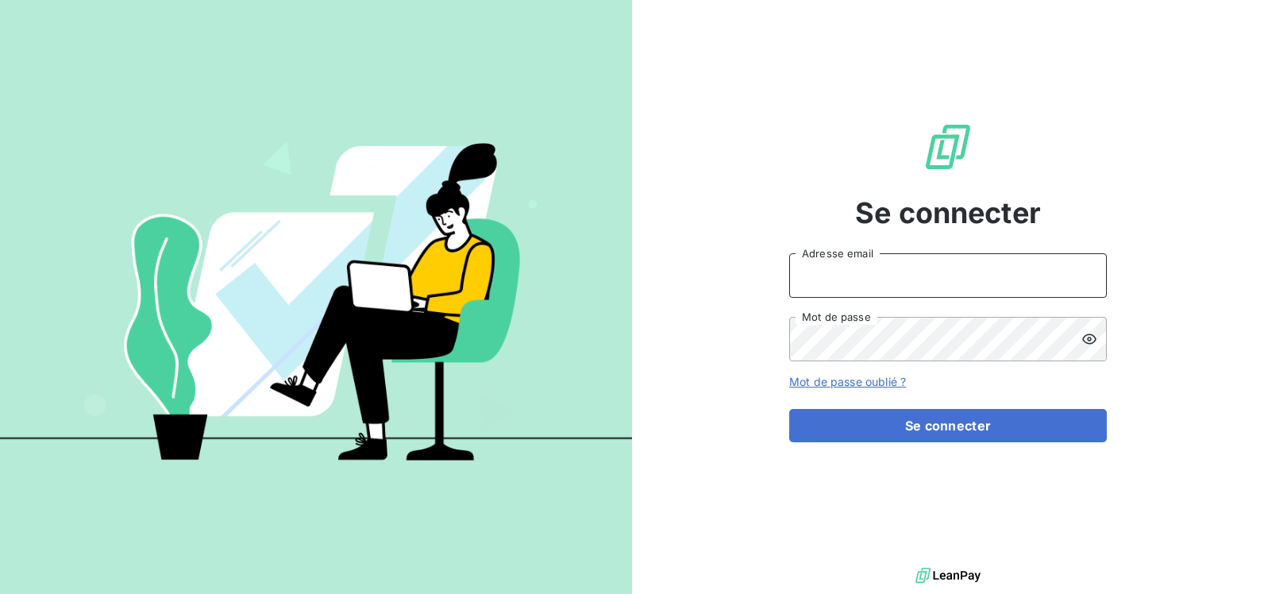
click at [904, 292] on input "Adresse email" at bounding box center [947, 275] width 317 height 44
type input "vdehouck@cabinetalcyon.fr"
click at [1083, 337] on icon at bounding box center [1089, 339] width 16 height 16
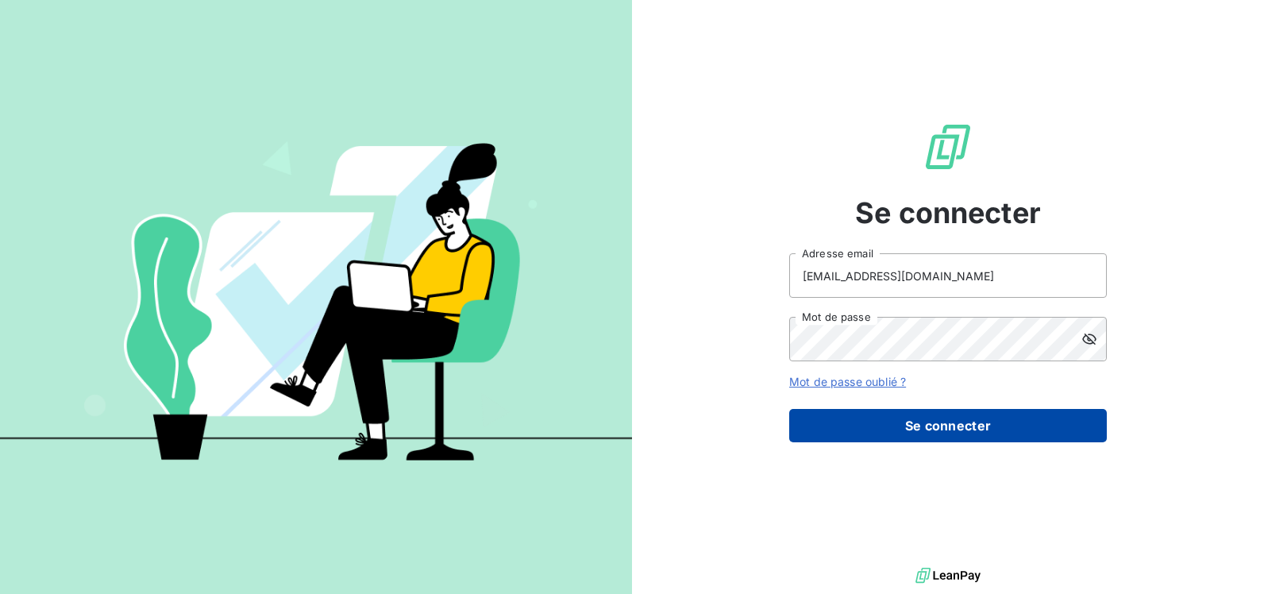
click at [929, 432] on button "Se connecter" at bounding box center [947, 425] width 317 height 33
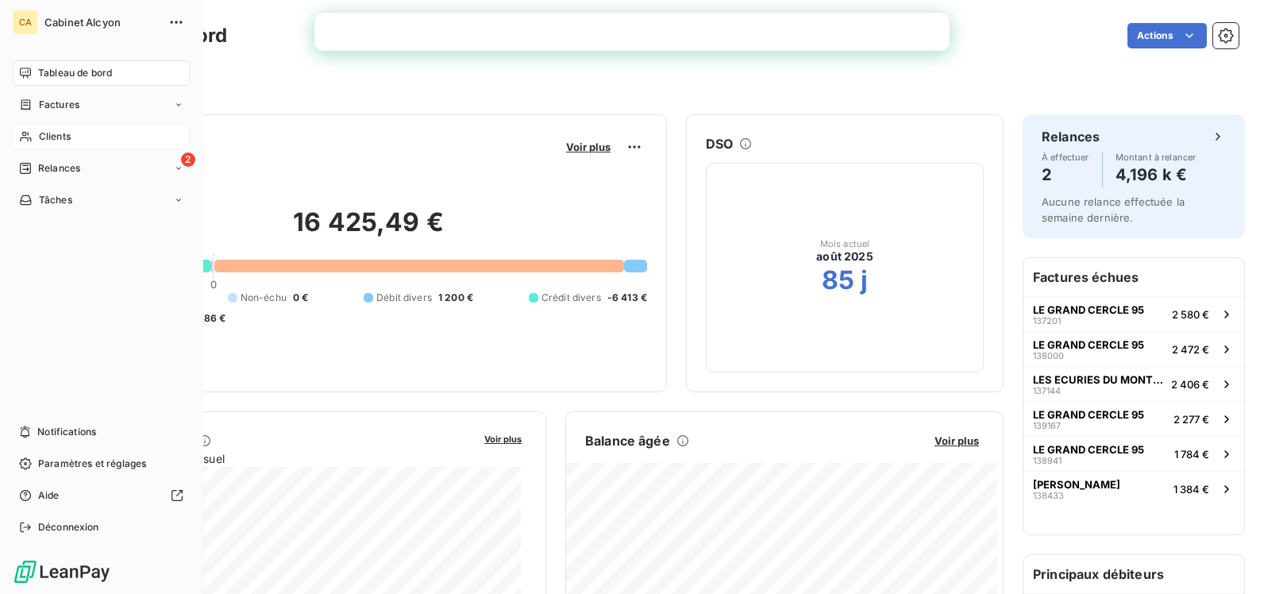
click at [39, 134] on span "Clients" at bounding box center [55, 136] width 32 height 14
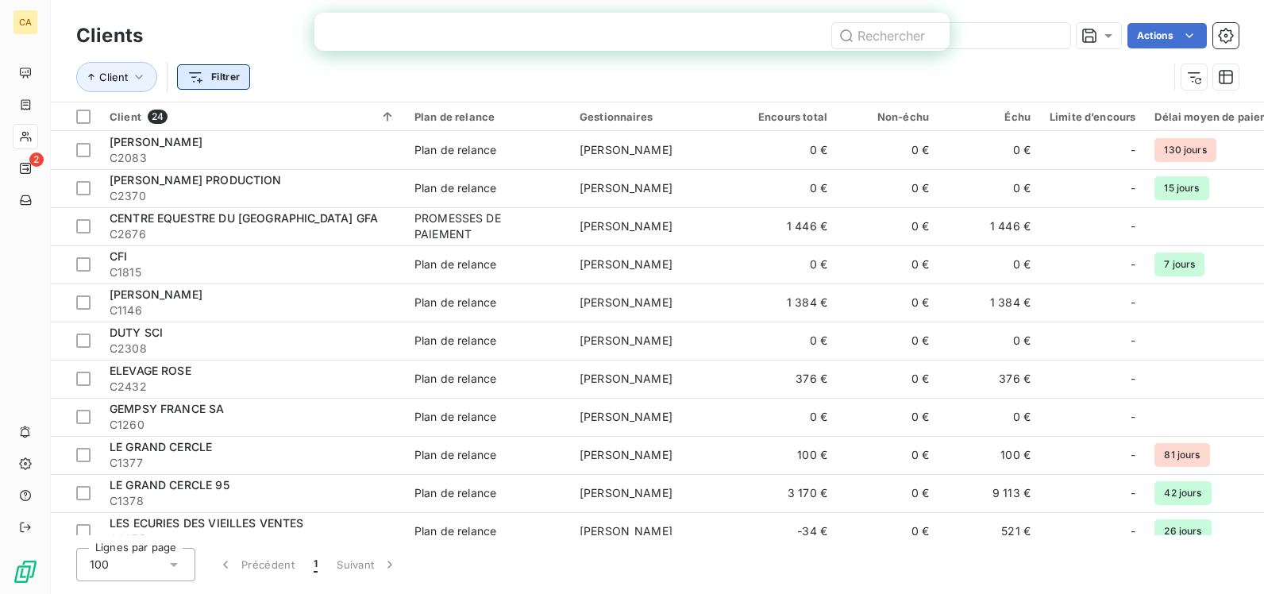
click at [217, 72] on html "CA 2 Clients Actions Client Filtrer Client 24 Plan de relance Gestionnaires Enc…" at bounding box center [632, 297] width 1264 height 594
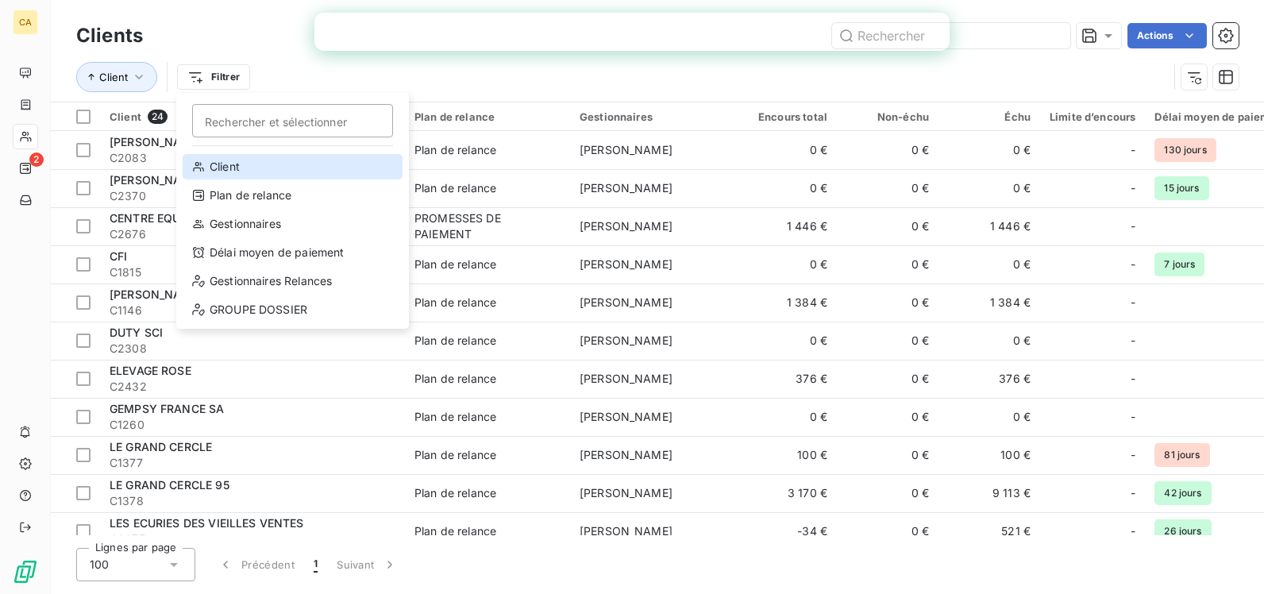
click at [286, 172] on div "Client" at bounding box center [293, 166] width 220 height 25
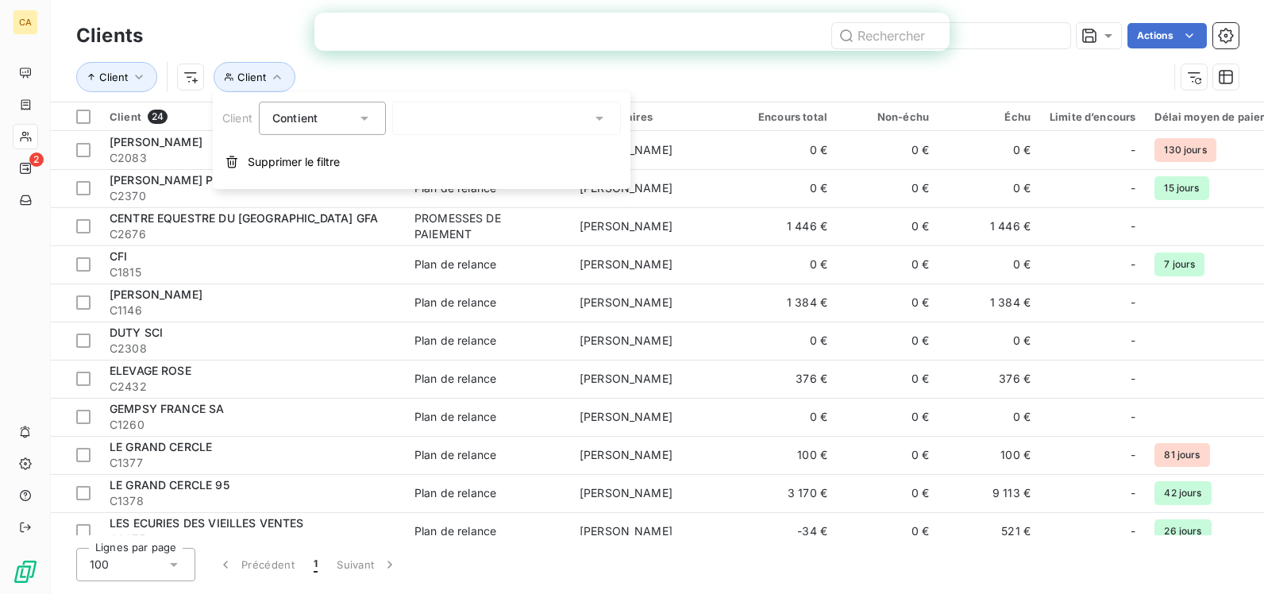
click at [433, 115] on div at bounding box center [506, 118] width 229 height 33
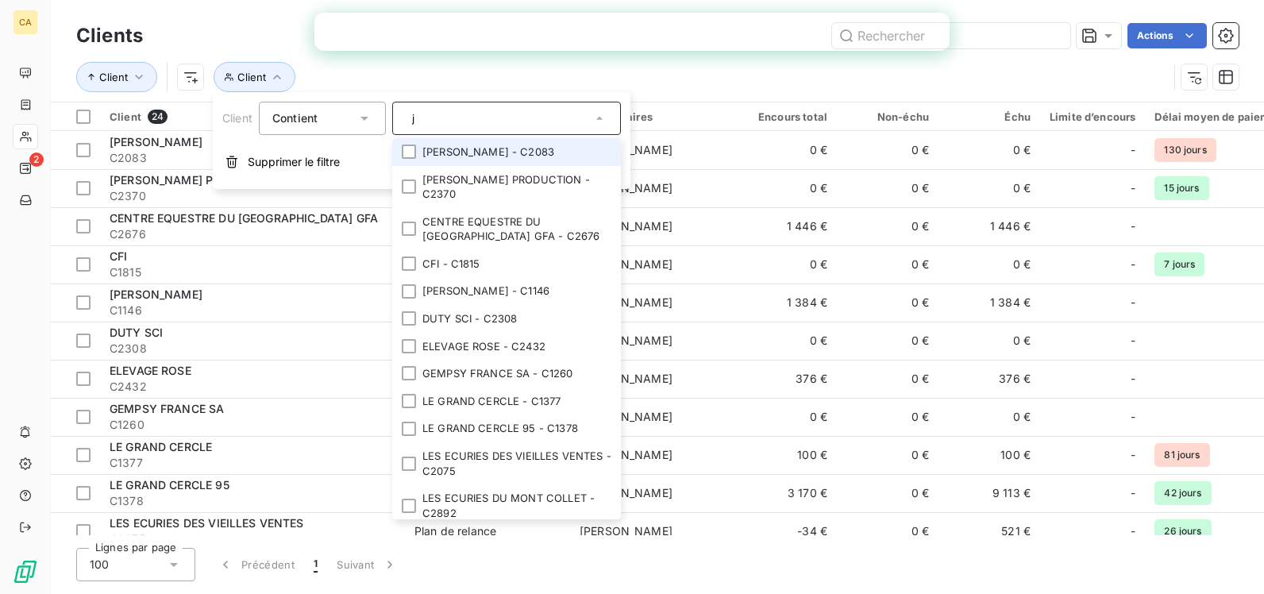
type input "ja"
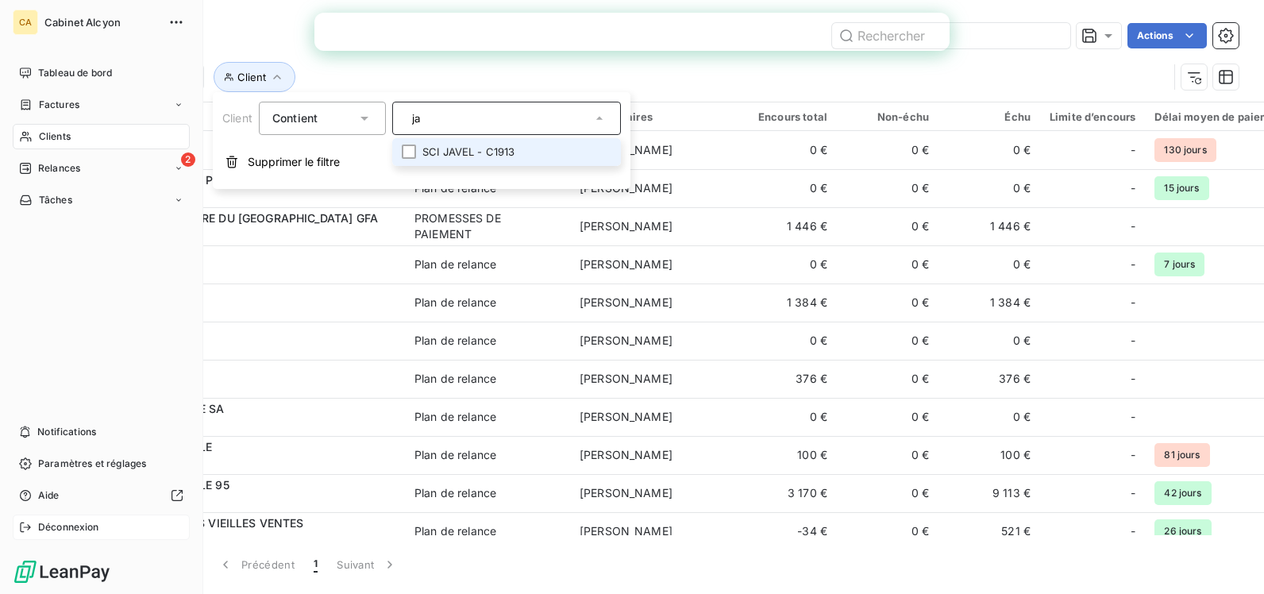
click at [52, 531] on span "Déconnexion" at bounding box center [68, 527] width 61 height 14
